Goal: Task Accomplishment & Management: Use online tool/utility

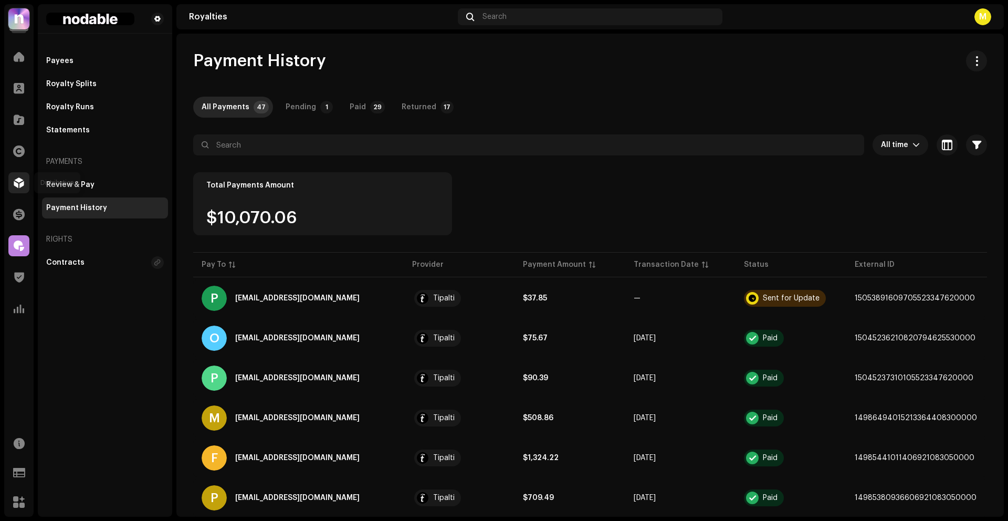
click at [22, 181] on span at bounding box center [19, 183] width 11 height 8
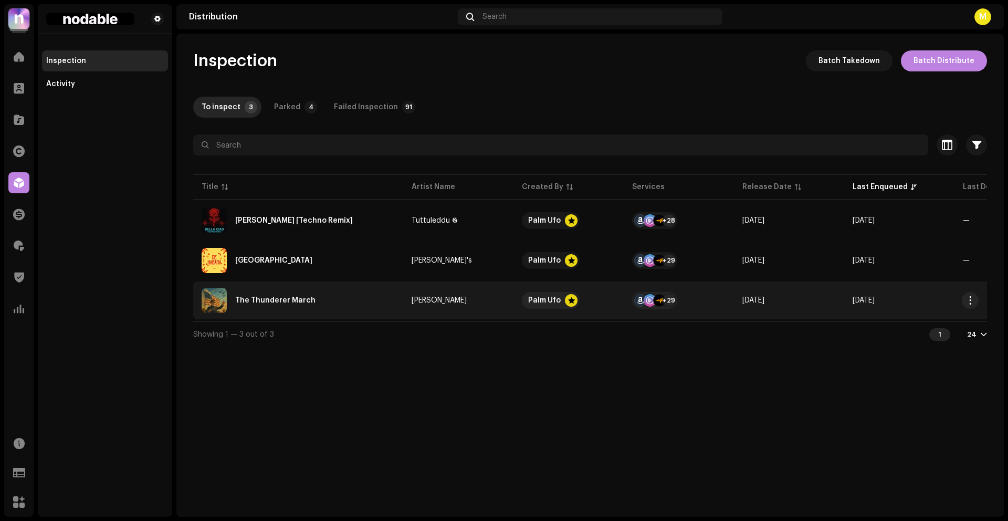
click at [360, 295] on div "The Thunderer March" at bounding box center [298, 300] width 193 height 25
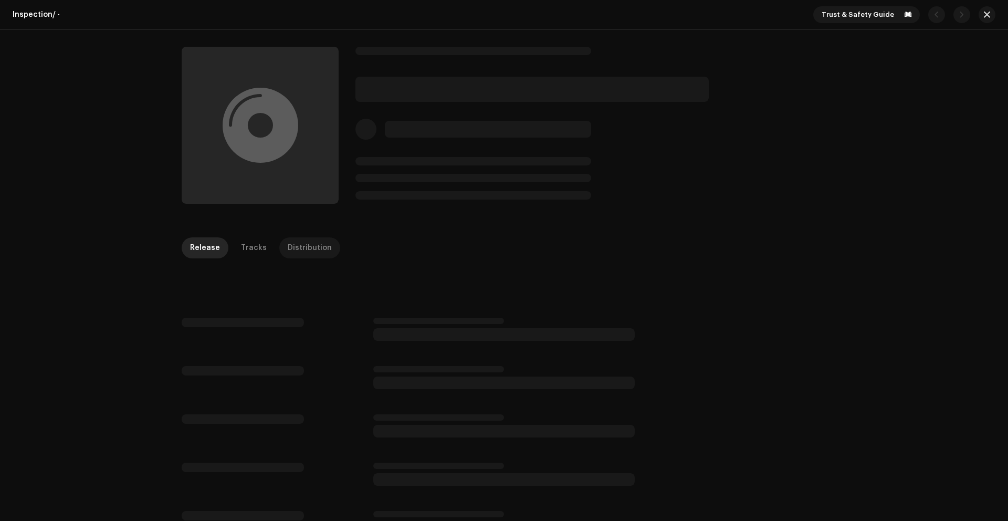
click at [302, 248] on div "Distribution" at bounding box center [310, 247] width 44 height 21
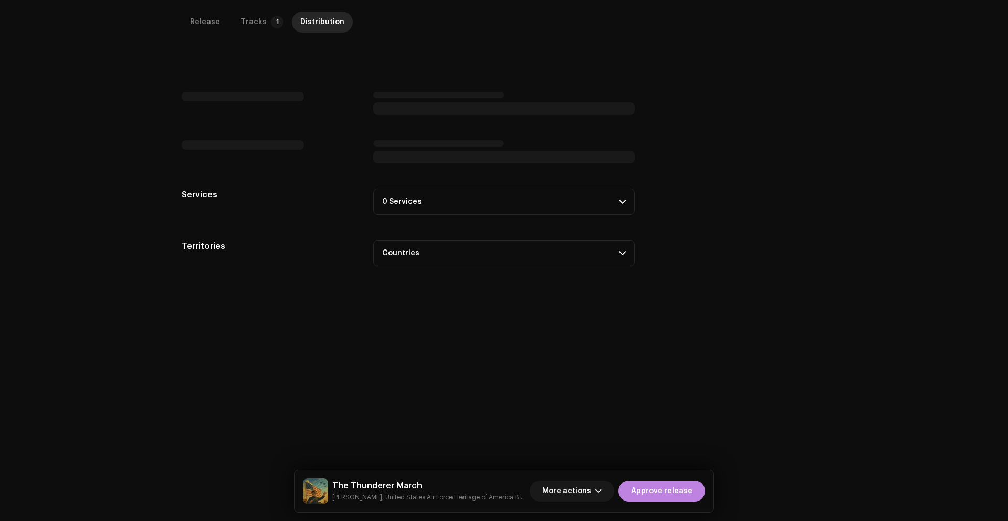
scroll to position [249, 0]
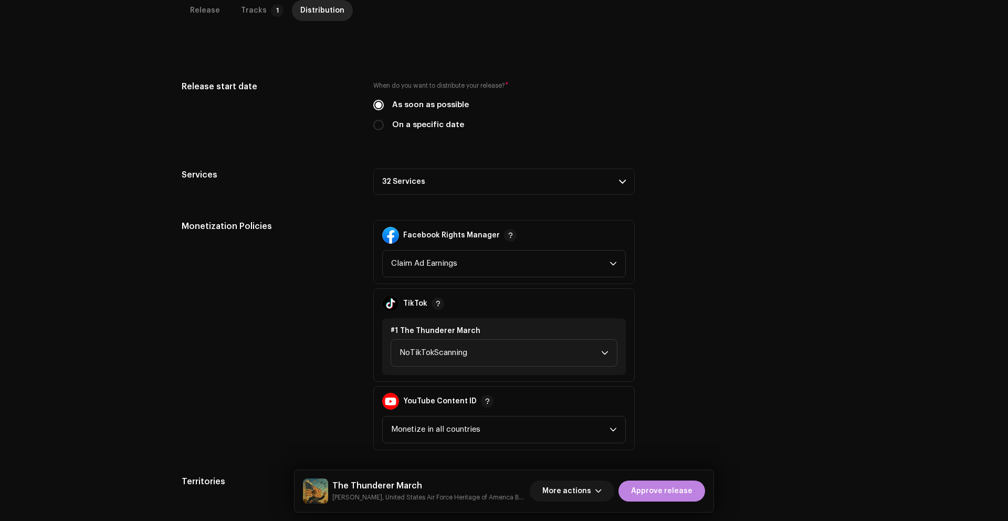
click at [540, 185] on p-accordion-header "32 Services" at bounding box center [504, 182] width 262 height 26
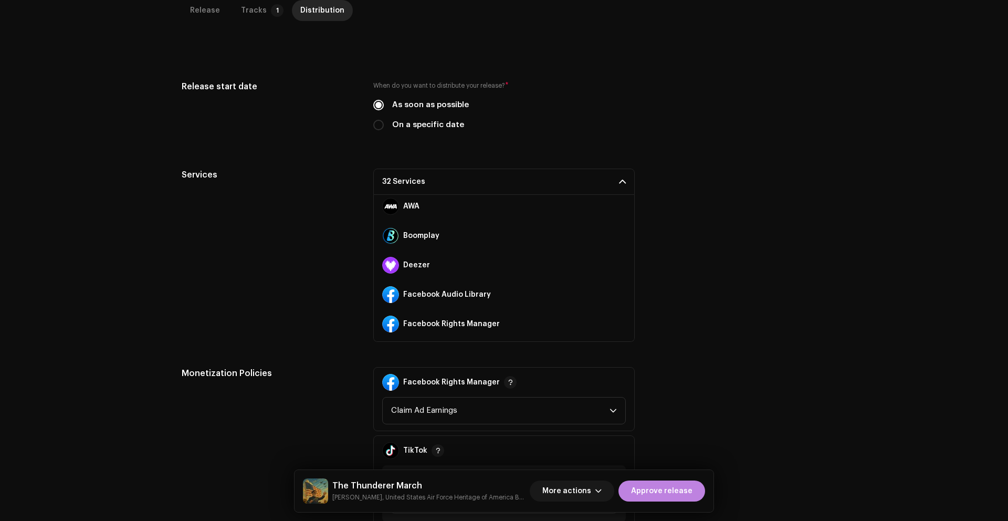
scroll to position [147, 0]
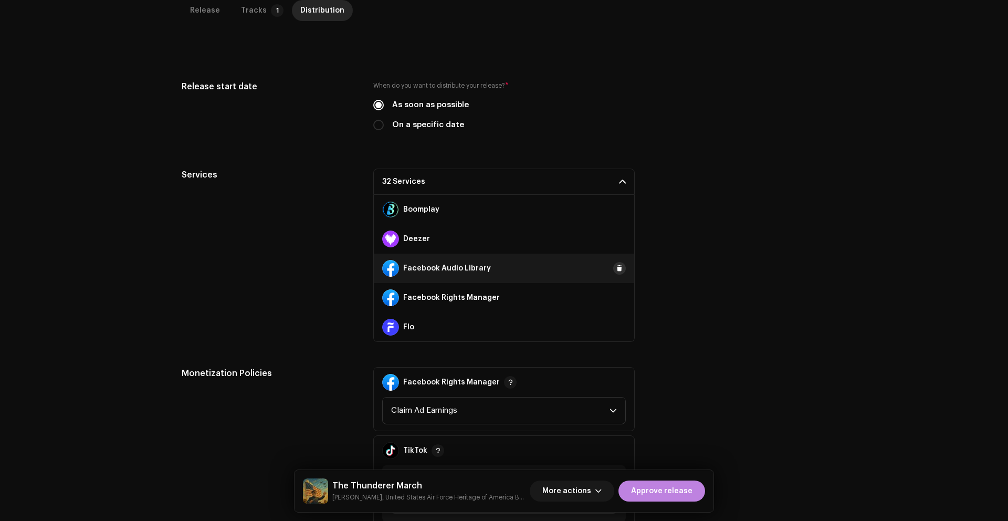
click at [613, 269] on button at bounding box center [619, 268] width 13 height 13
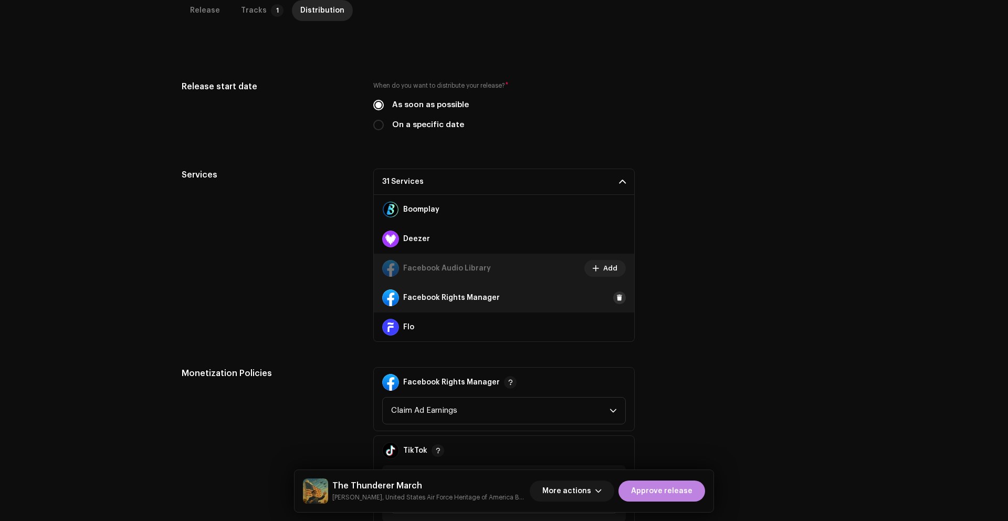
click at [617, 295] on span at bounding box center [620, 298] width 6 height 8
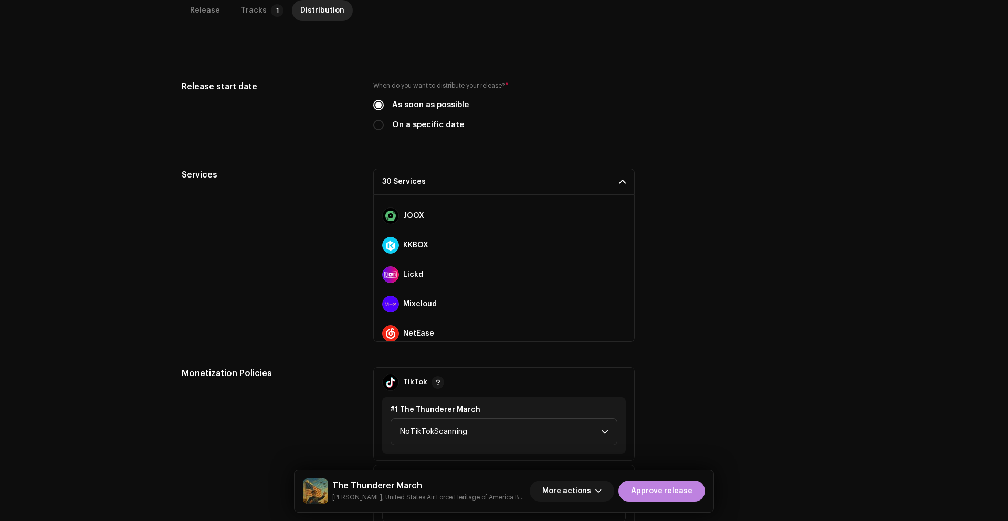
scroll to position [414, 0]
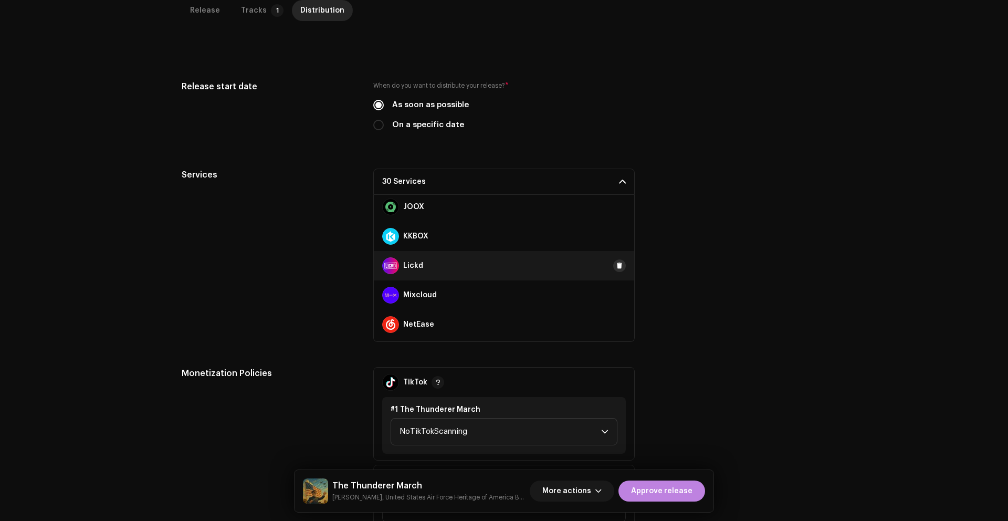
click at [617, 264] on span at bounding box center [620, 266] width 6 height 8
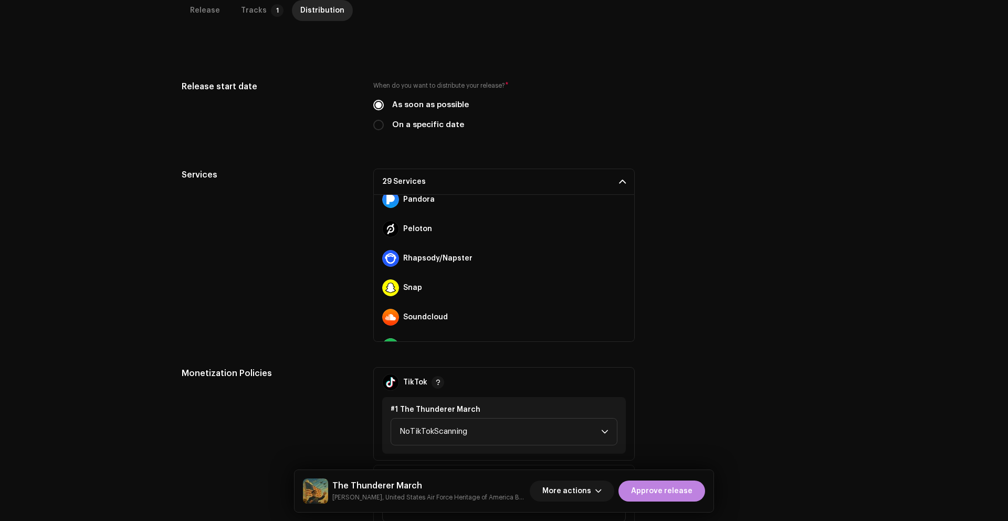
scroll to position [602, 0]
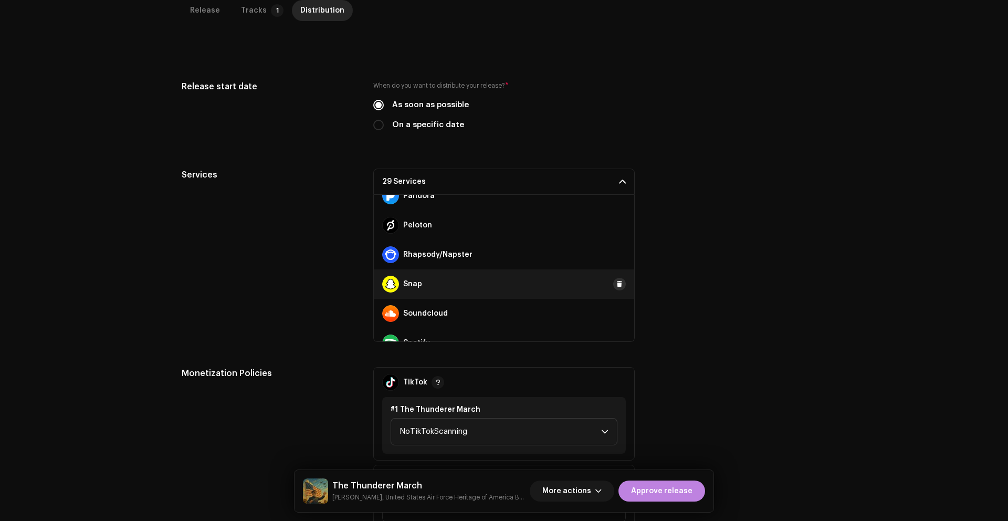
click at [617, 281] on span at bounding box center [620, 284] width 6 height 8
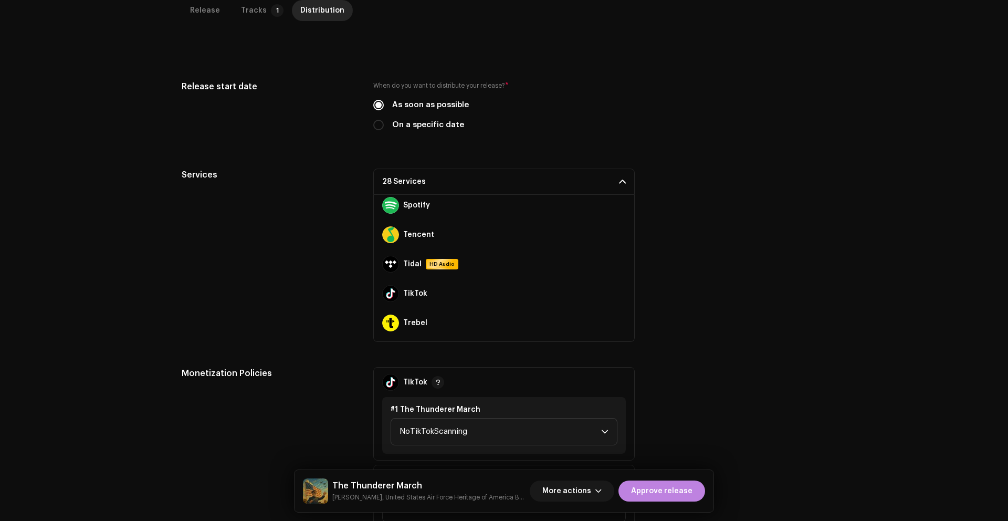
scroll to position [744, 0]
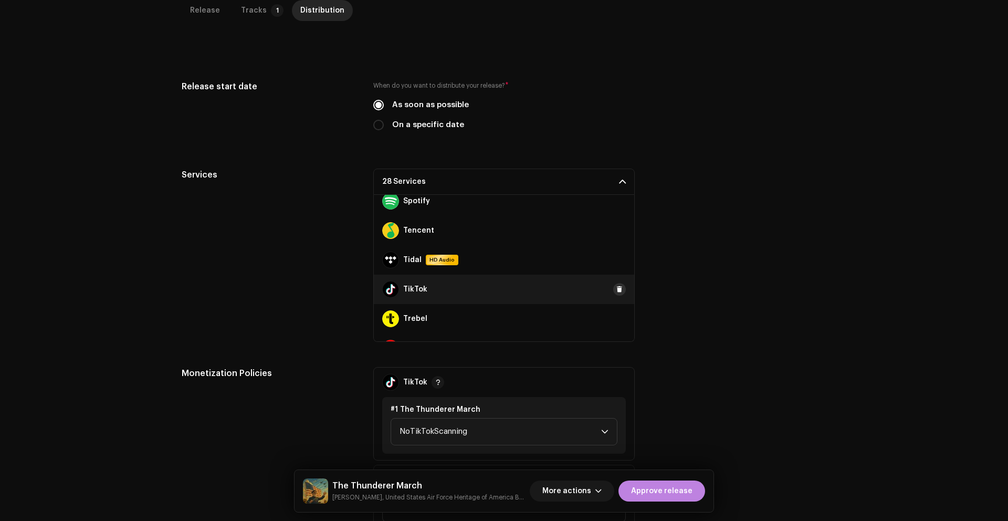
click at [617, 289] on span at bounding box center [620, 289] width 6 height 8
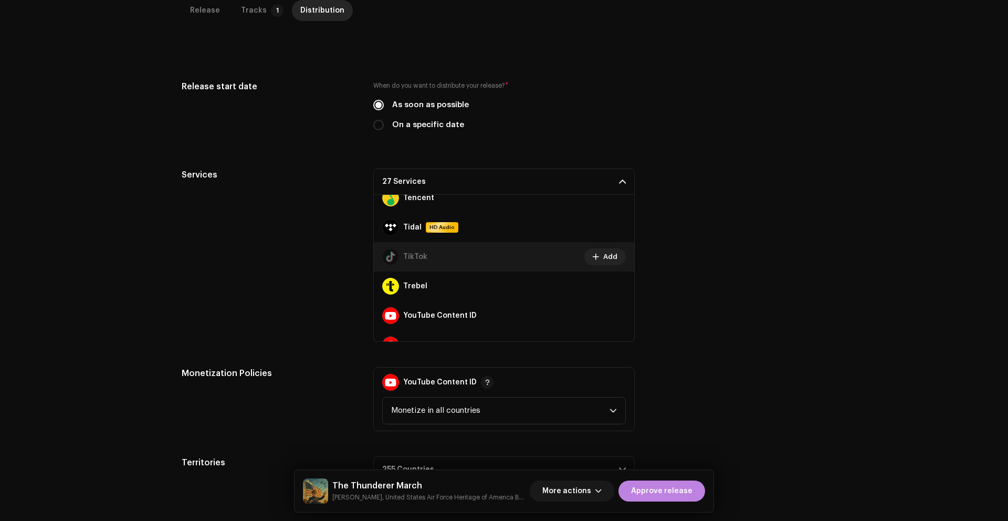
scroll to position [795, 0]
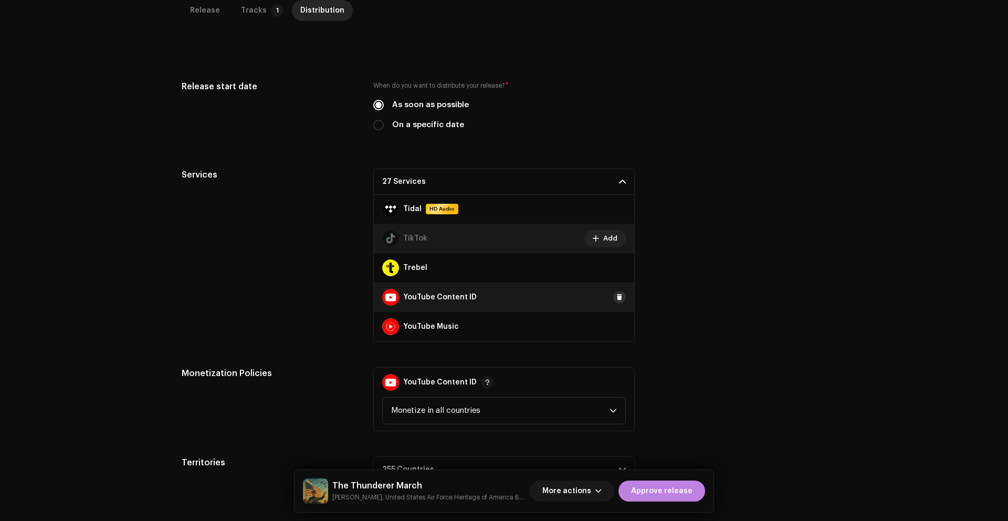
click at [617, 295] on span at bounding box center [620, 297] width 6 height 8
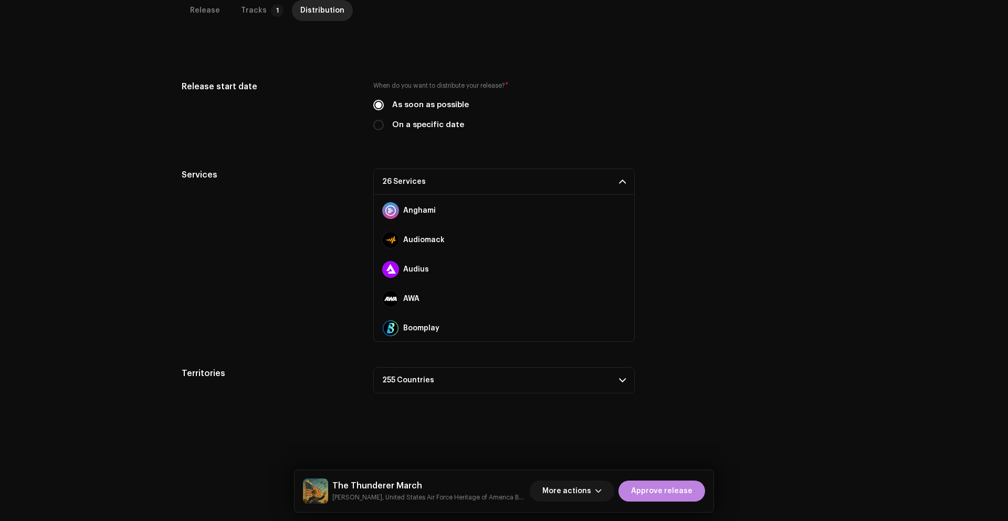
scroll to position [0, 0]
click at [541, 186] on p-accordion-header "26 Services" at bounding box center [504, 182] width 262 height 26
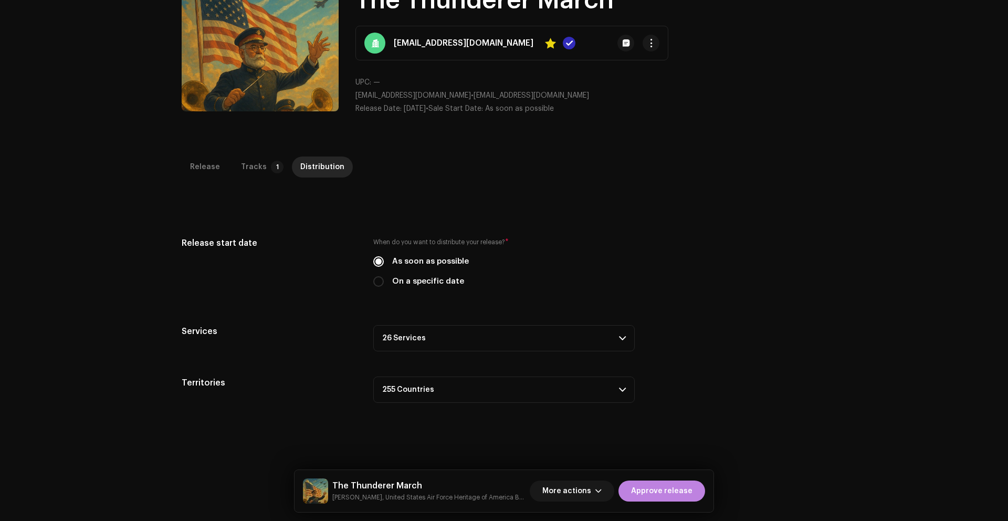
scroll to position [89, 0]
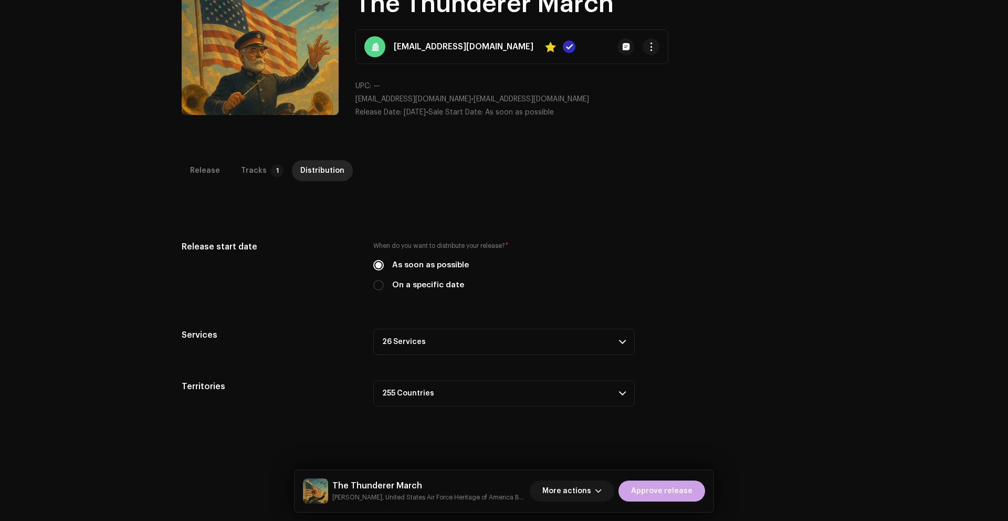
click at [661, 487] on span "Approve release" at bounding box center [661, 490] width 61 height 21
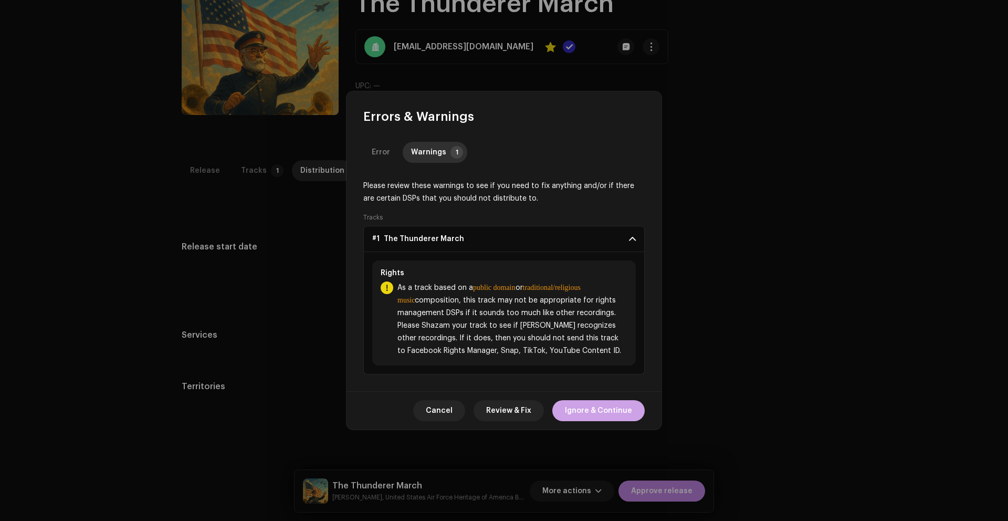
click at [604, 408] on span "Ignore & Continue" at bounding box center [598, 410] width 67 height 21
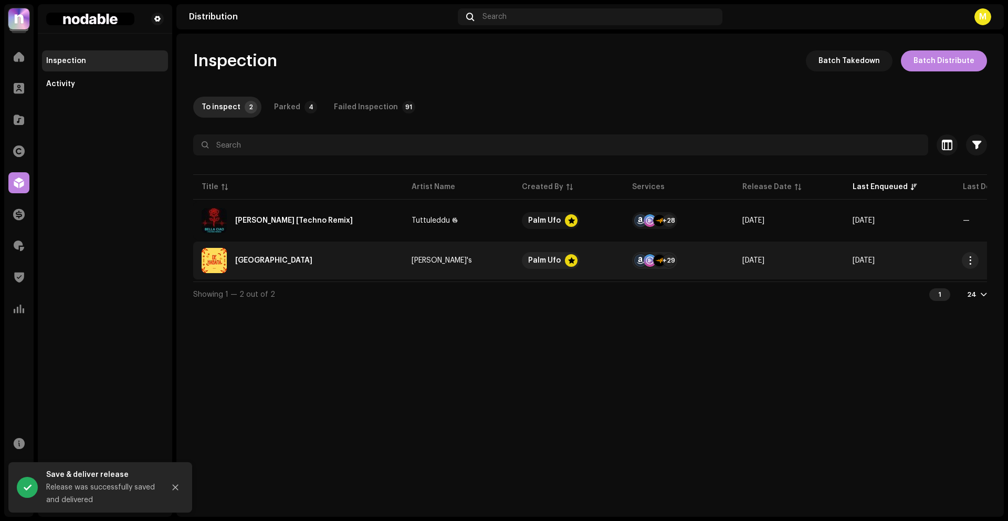
click at [352, 265] on div "[GEOGRAPHIC_DATA]" at bounding box center [298, 260] width 193 height 25
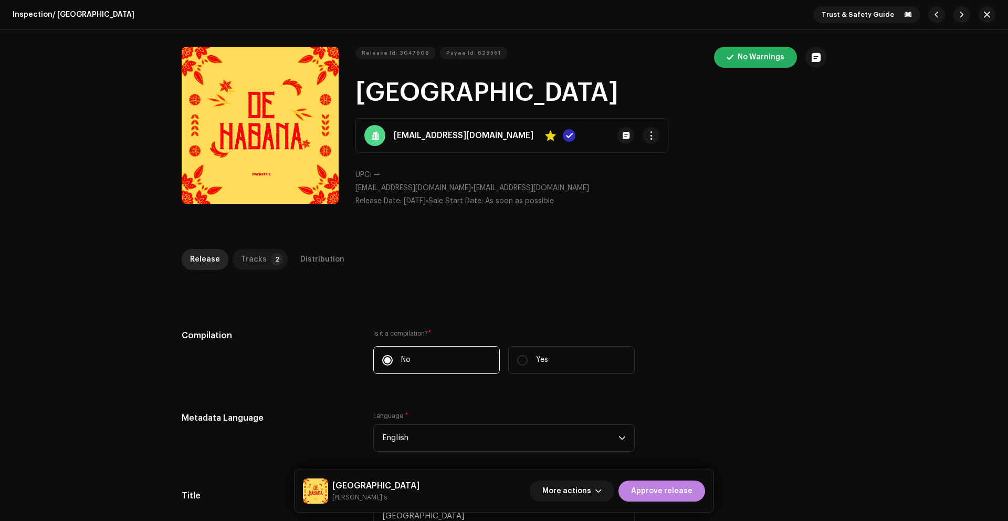
click at [249, 260] on div "Tracks" at bounding box center [254, 259] width 26 height 21
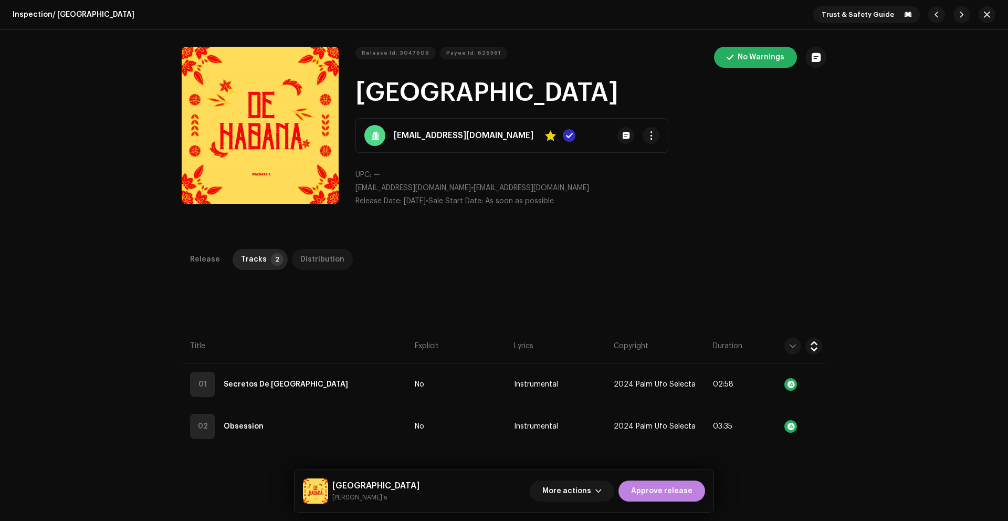
click at [302, 263] on div "Distribution" at bounding box center [322, 259] width 44 height 21
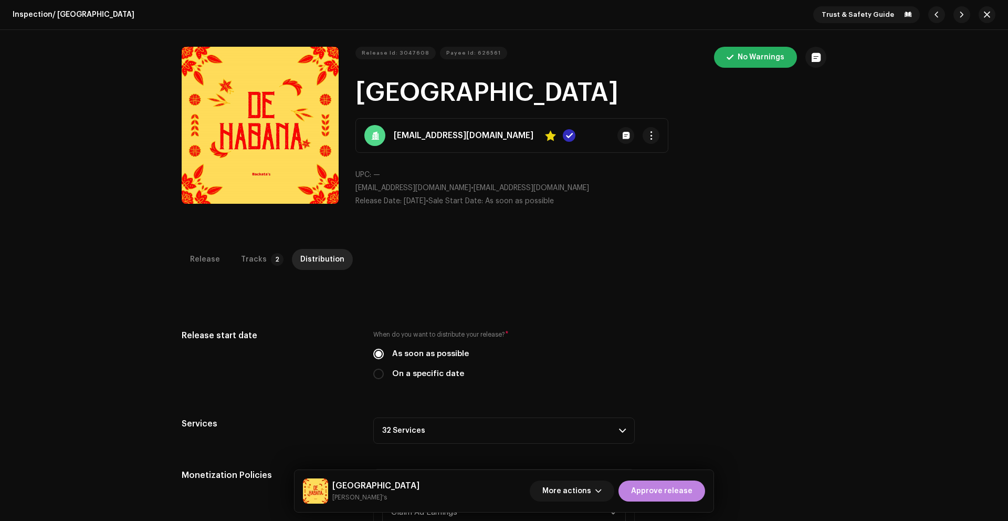
scroll to position [4, 0]
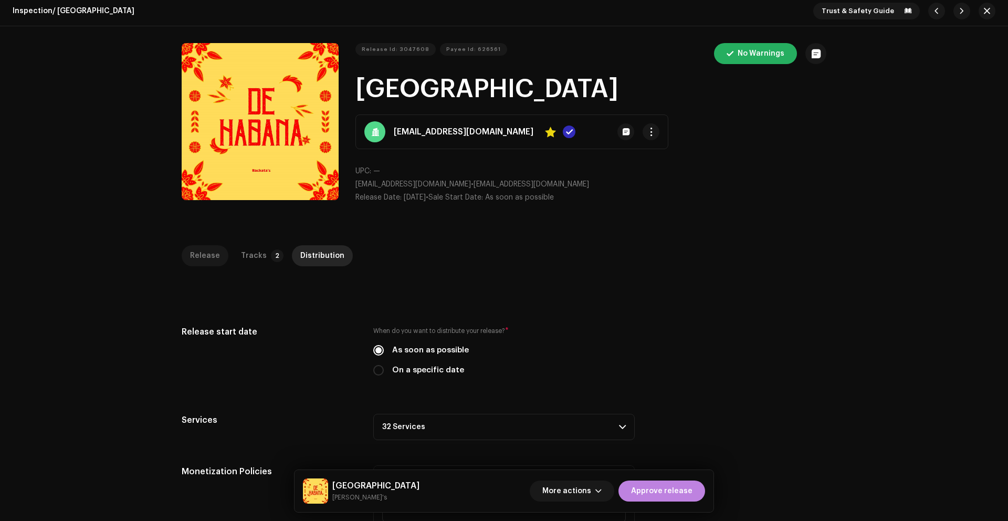
click at [195, 251] on div "Release" at bounding box center [205, 255] width 30 height 21
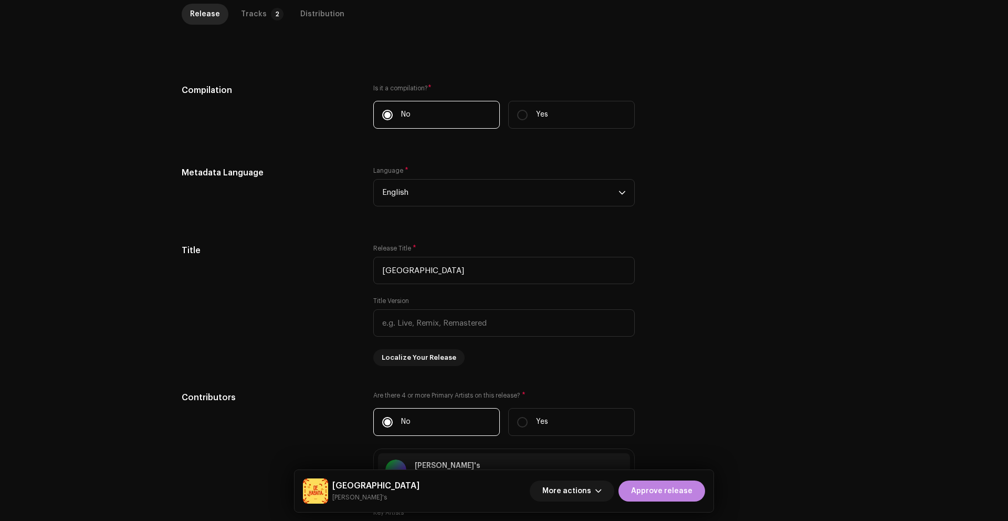
scroll to position [247, 0]
click at [422, 270] on input "[GEOGRAPHIC_DATA]" at bounding box center [504, 268] width 262 height 27
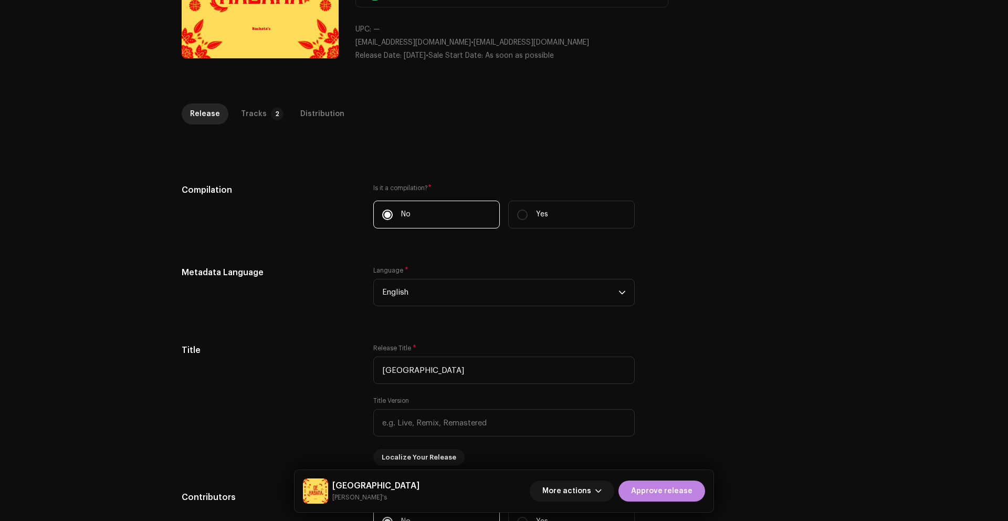
scroll to position [119, 0]
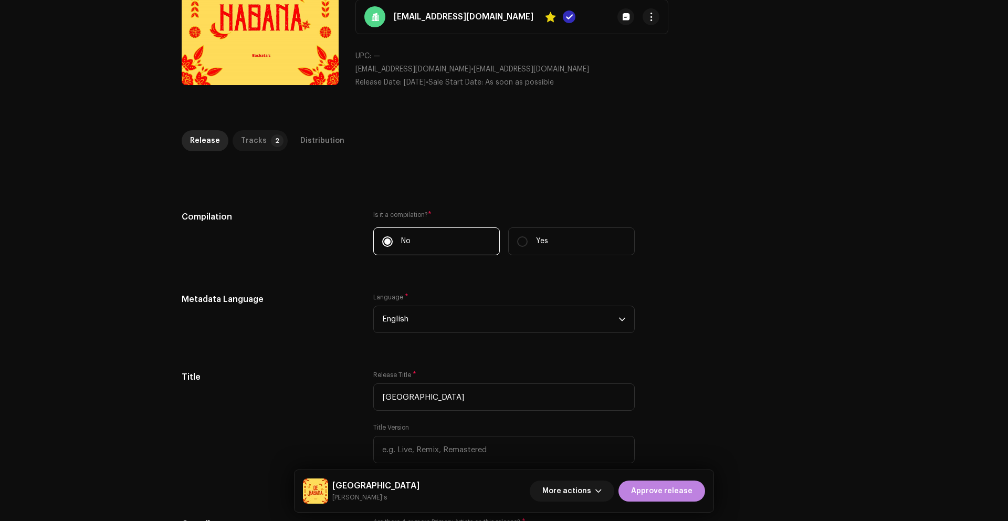
click at [252, 142] on div "Tracks" at bounding box center [254, 140] width 26 height 21
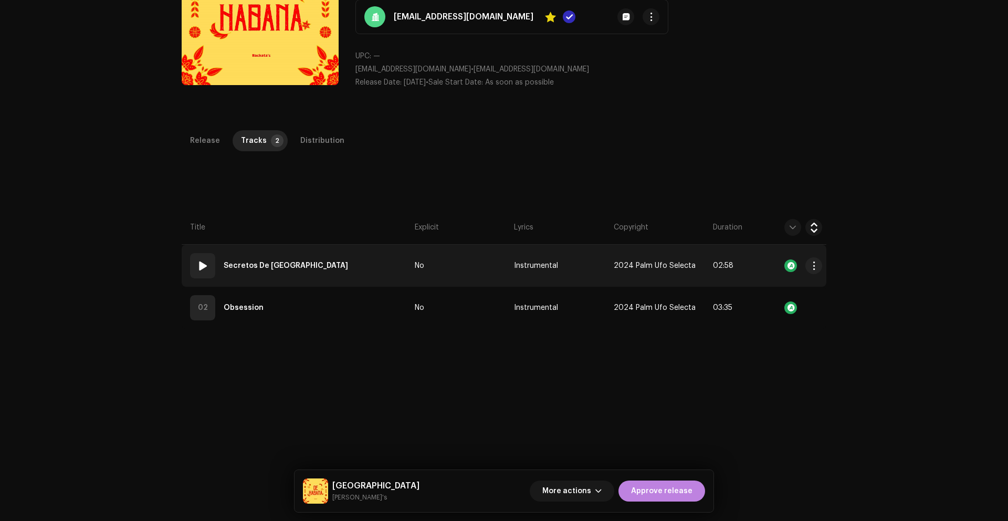
click at [395, 260] on td "01 Secretos De [GEOGRAPHIC_DATA]" at bounding box center [296, 266] width 229 height 42
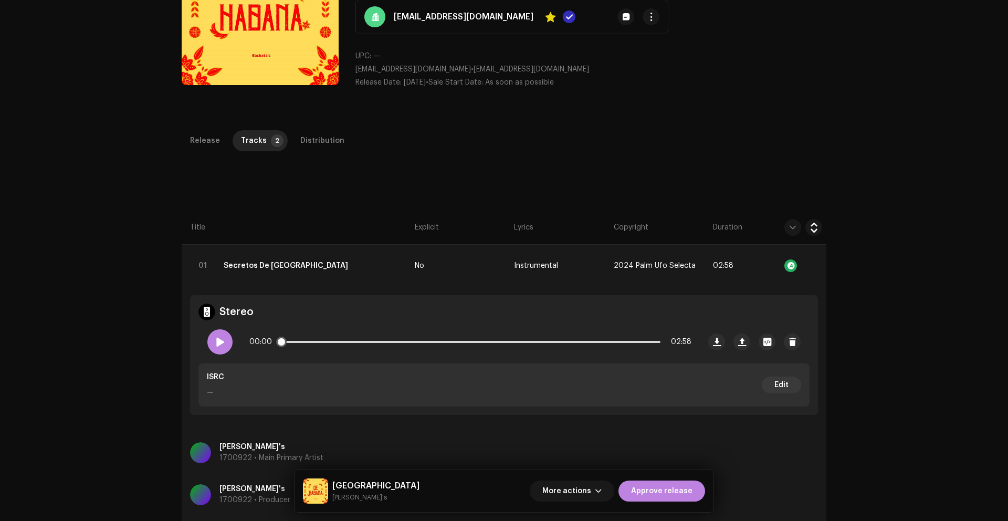
click at [219, 342] on span at bounding box center [219, 342] width 9 height 8
click at [224, 342] on div at bounding box center [219, 341] width 25 height 25
click at [367, 268] on td "01 Secretos De [GEOGRAPHIC_DATA]" at bounding box center [296, 266] width 229 height 42
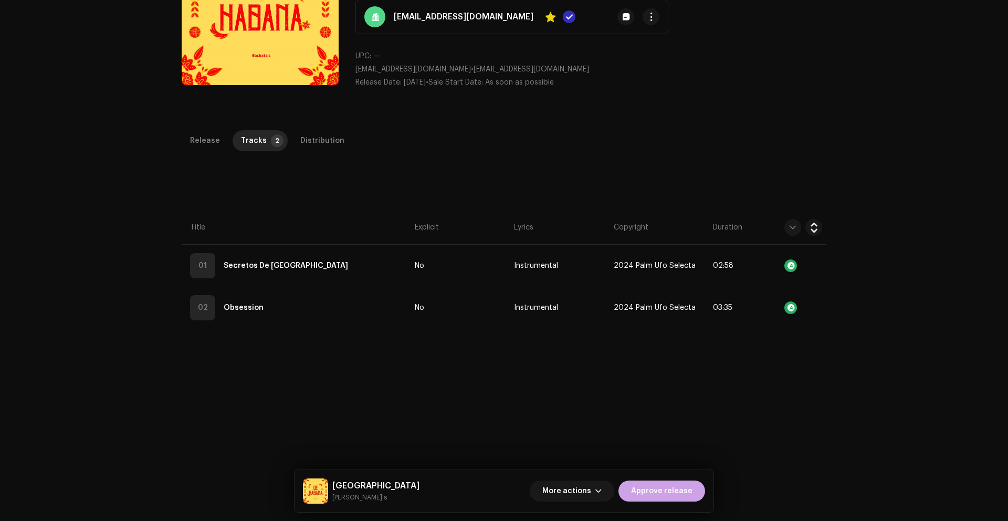
click at [664, 492] on span "Approve release" at bounding box center [661, 490] width 61 height 21
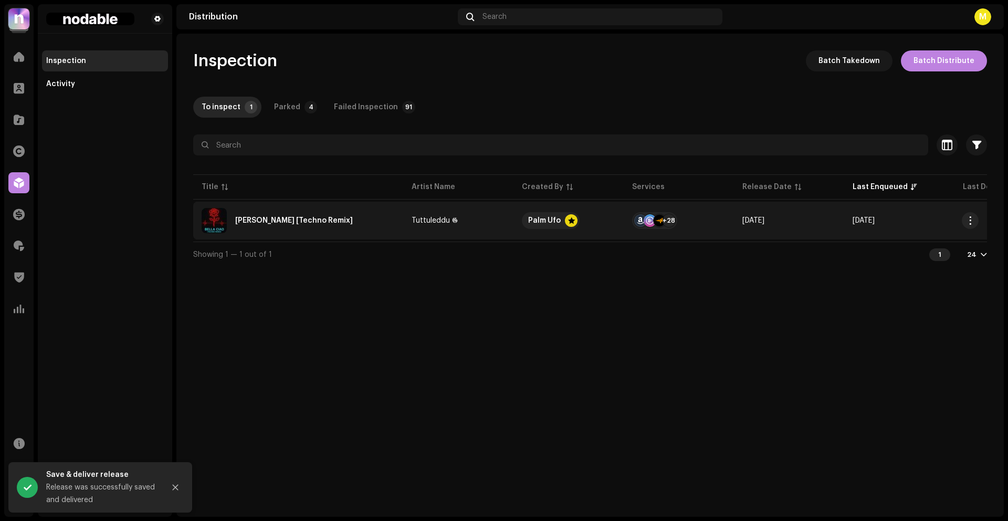
click at [349, 227] on div "[PERSON_NAME] [Techno Remix]" at bounding box center [298, 220] width 193 height 25
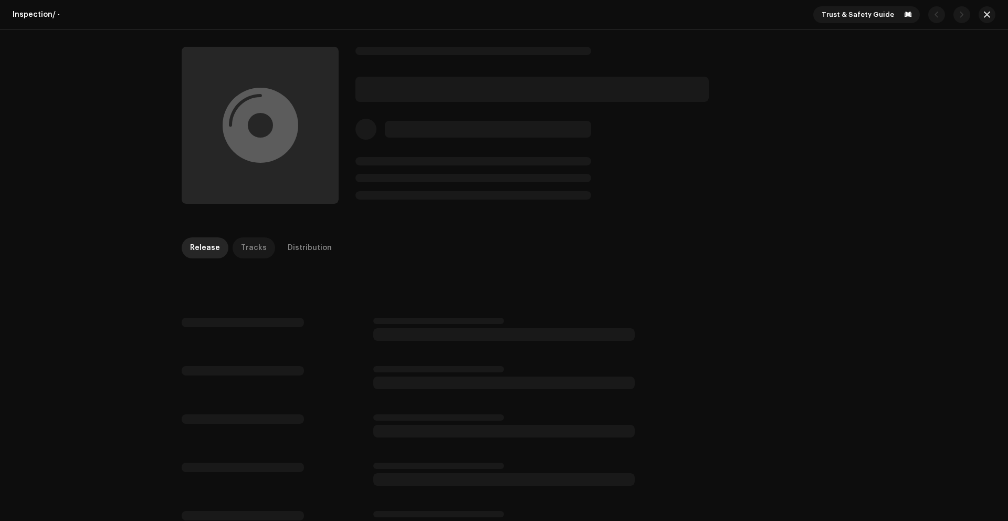
click at [250, 249] on div "Tracks" at bounding box center [254, 247] width 26 height 21
click at [195, 244] on div "Release" at bounding box center [205, 247] width 30 height 21
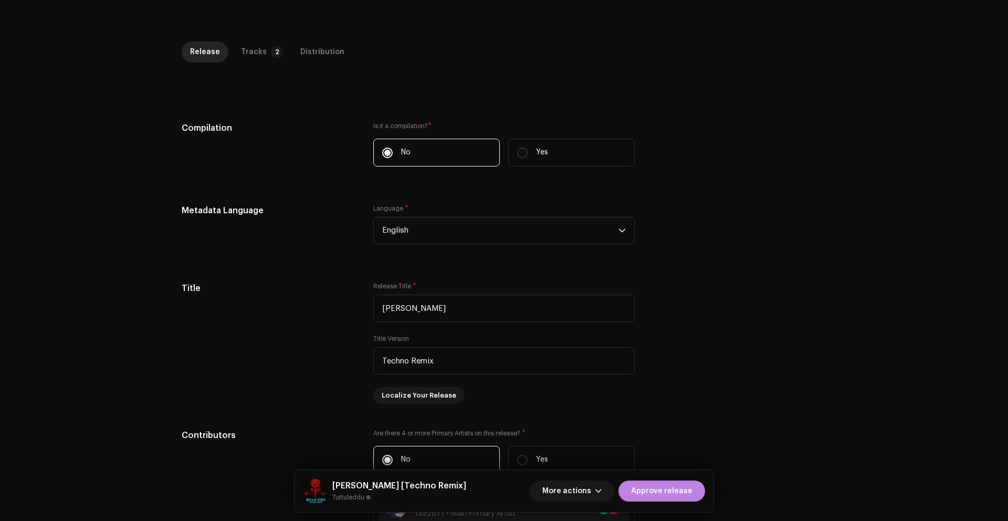
scroll to position [208, 0]
click at [252, 59] on div "Tracks" at bounding box center [254, 51] width 26 height 21
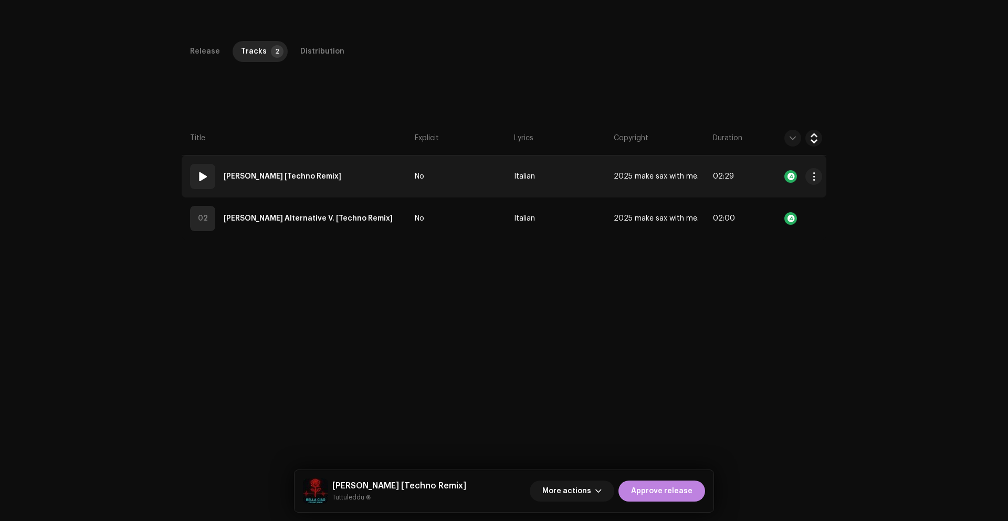
click at [467, 170] on td "No" at bounding box center [460, 176] width 99 height 42
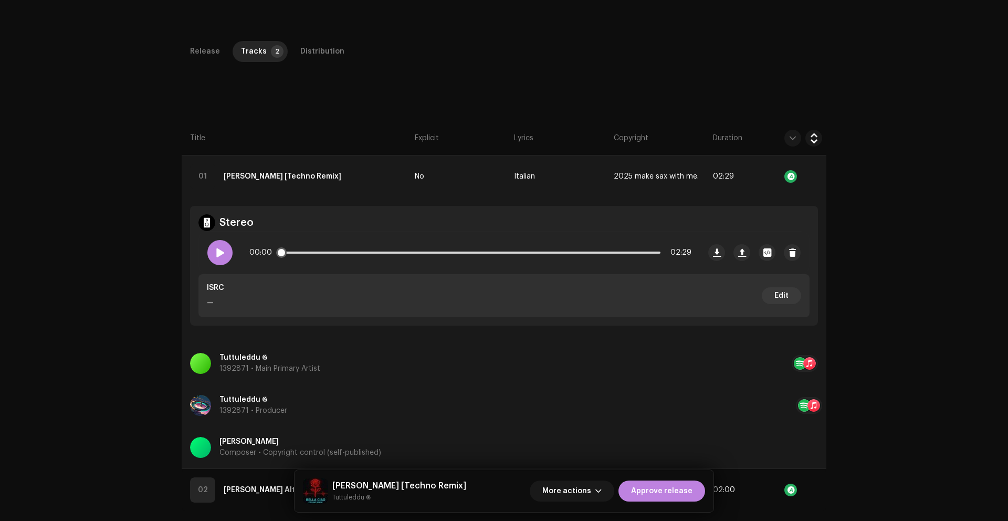
click at [224, 253] on div at bounding box center [219, 252] width 25 height 25
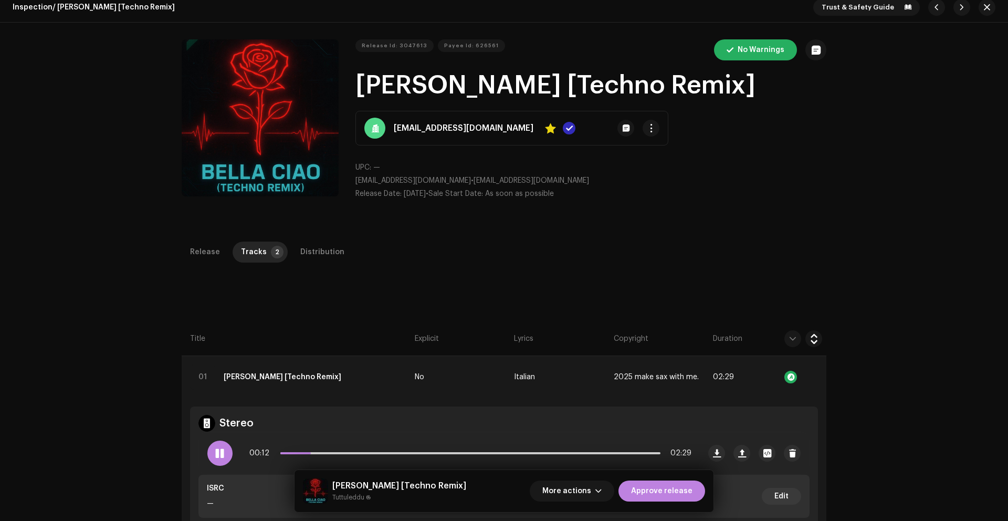
scroll to position [0, 0]
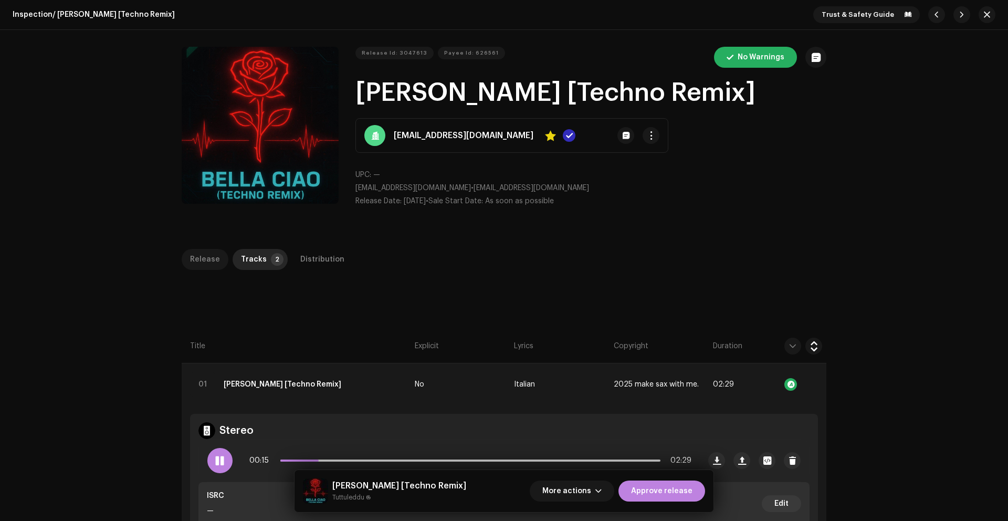
click at [201, 262] on div "Release" at bounding box center [205, 259] width 30 height 21
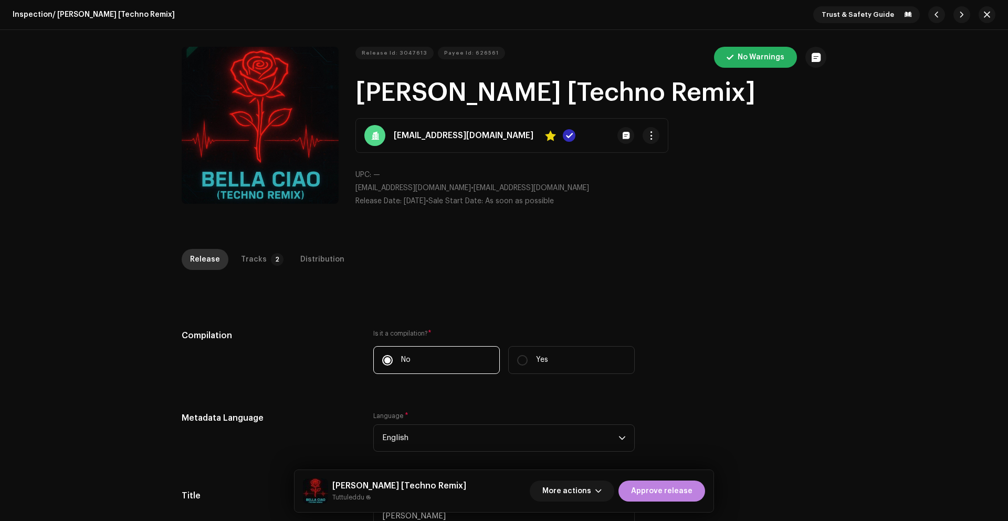
click at [201, 262] on div "Release" at bounding box center [205, 259] width 30 height 21
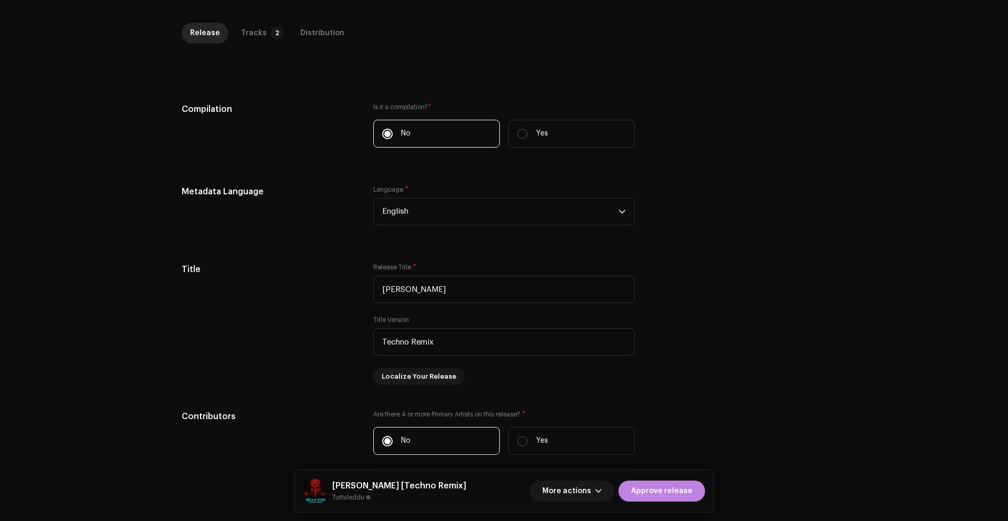
scroll to position [228, 0]
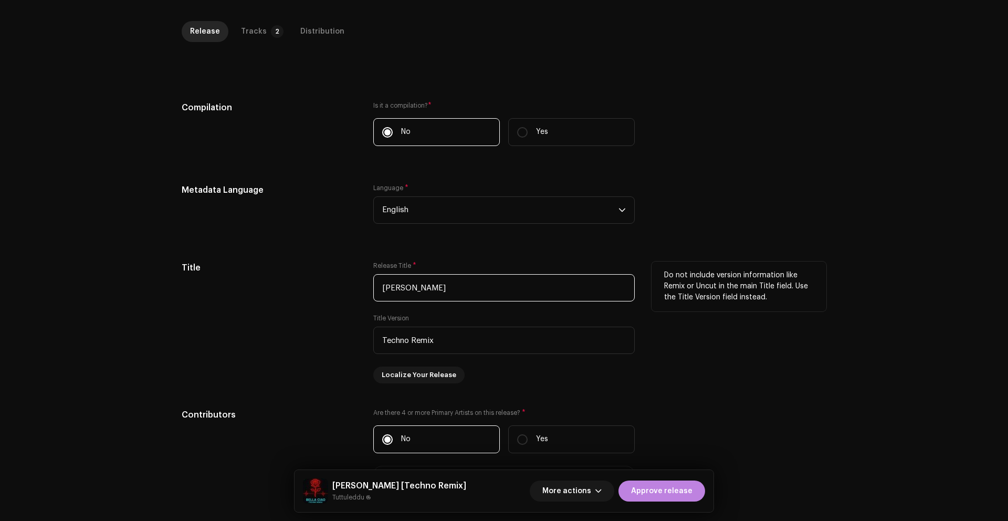
click at [414, 291] on input "[PERSON_NAME]" at bounding box center [504, 287] width 262 height 27
click at [444, 342] on input "Techno Remix" at bounding box center [504, 340] width 262 height 27
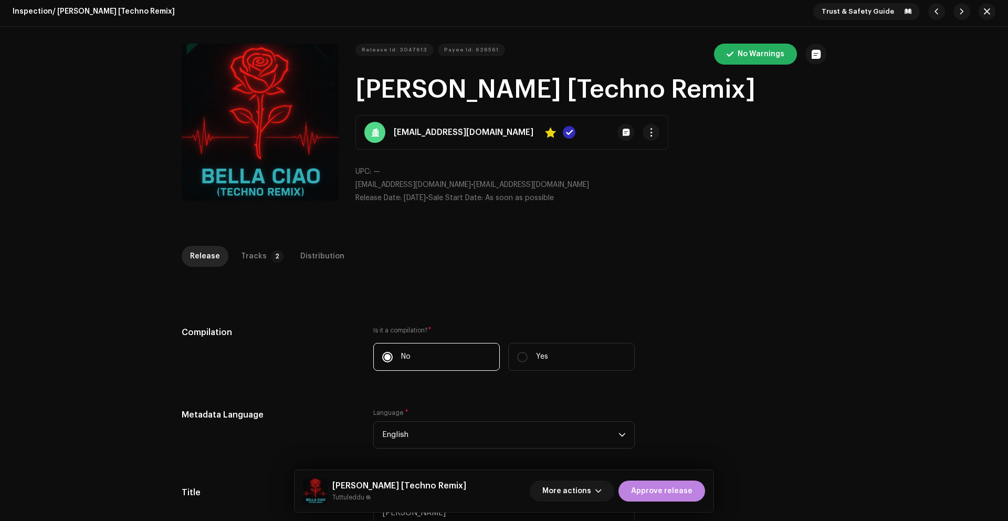
scroll to position [0, 0]
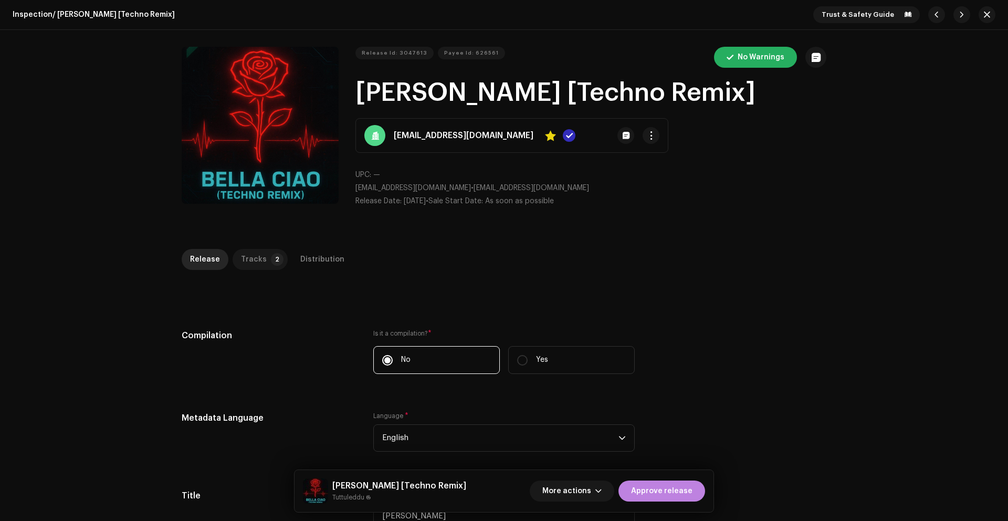
click at [249, 261] on div "Tracks" at bounding box center [254, 259] width 26 height 21
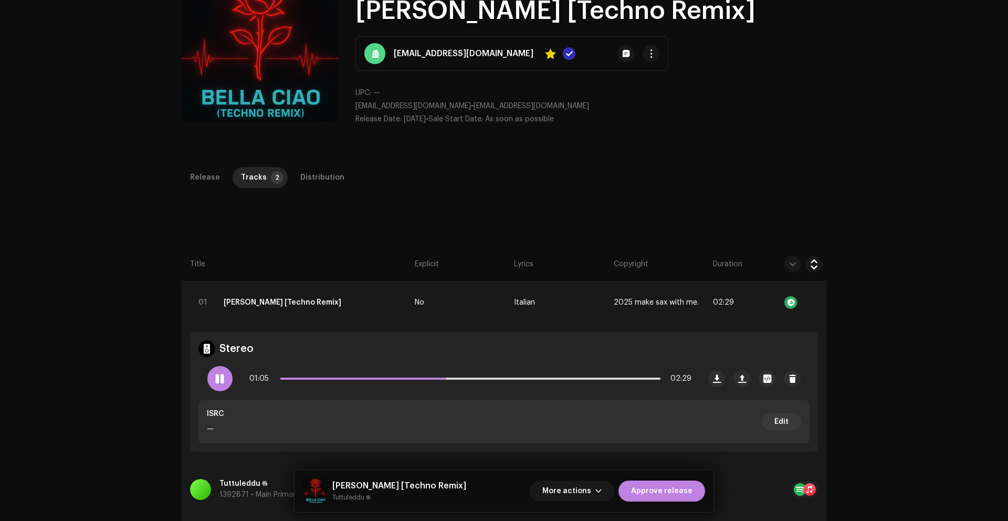
scroll to position [110, 0]
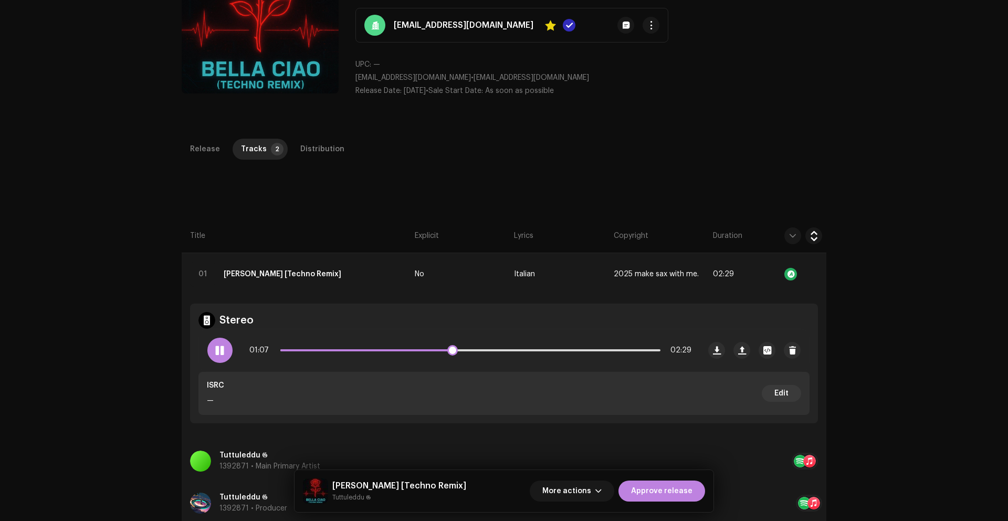
click at [222, 354] on span at bounding box center [219, 350] width 9 height 8
click at [377, 272] on td "01 [PERSON_NAME] [Techno Remix]" at bounding box center [296, 274] width 229 height 42
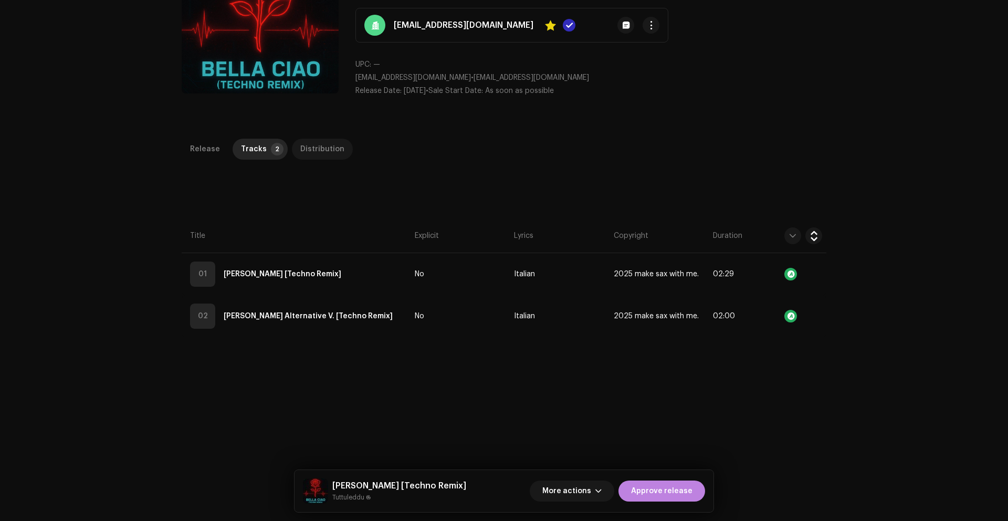
click at [328, 153] on div "Distribution" at bounding box center [322, 149] width 44 height 21
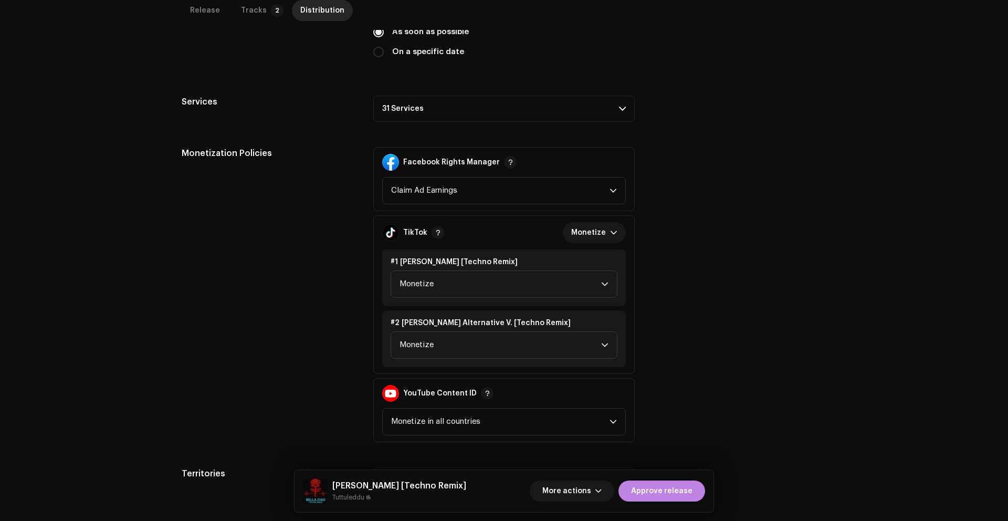
scroll to position [370, 0]
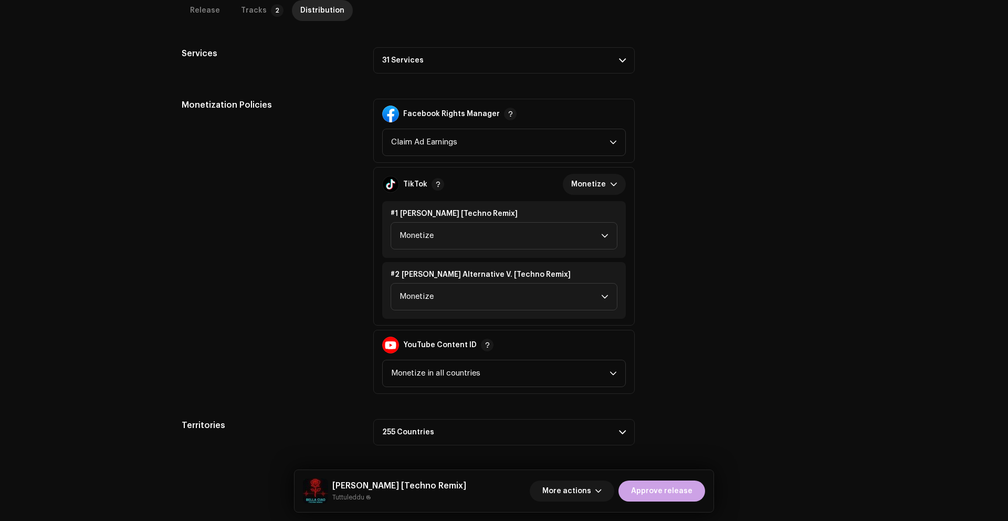
click at [660, 489] on span "Approve release" at bounding box center [661, 490] width 61 height 21
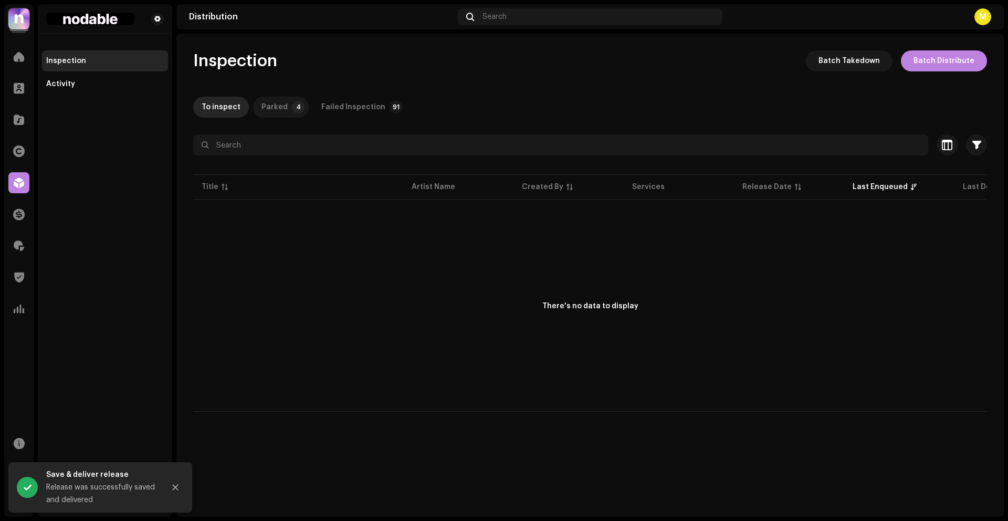
click at [292, 109] on p-badge "4" at bounding box center [298, 107] width 13 height 13
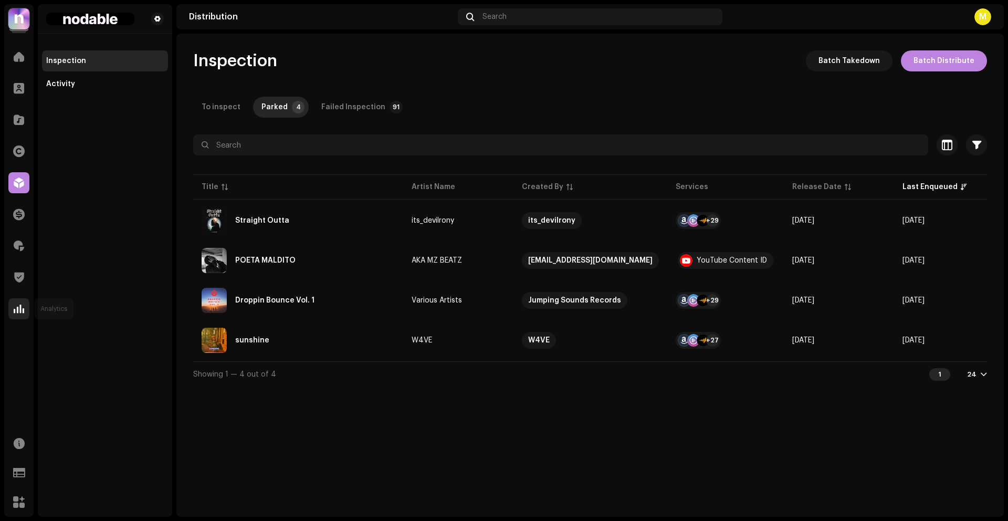
click at [21, 305] on span at bounding box center [19, 309] width 11 height 8
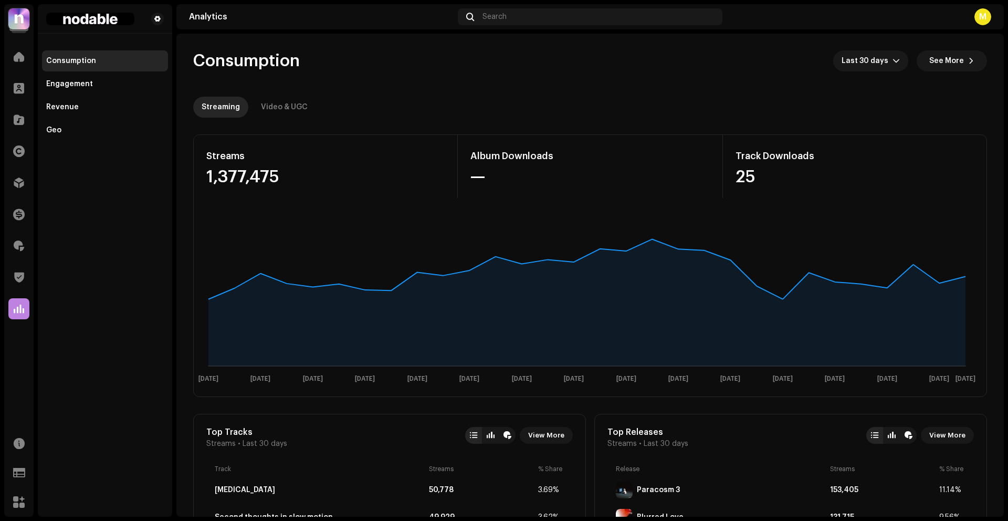
click at [687, 81] on re-o-consumption-dashboard-header "Consumption Last 30 days See More Streaming Video & UGC" at bounding box center [590, 80] width 794 height 92
click at [20, 243] on span at bounding box center [19, 246] width 11 height 8
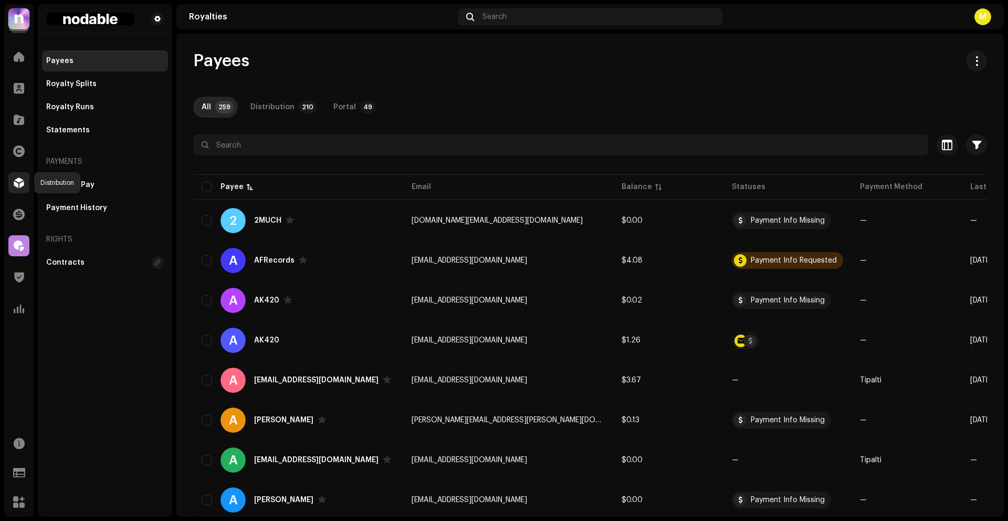
click at [18, 182] on span at bounding box center [19, 183] width 11 height 8
